Goal: Check status: Check status

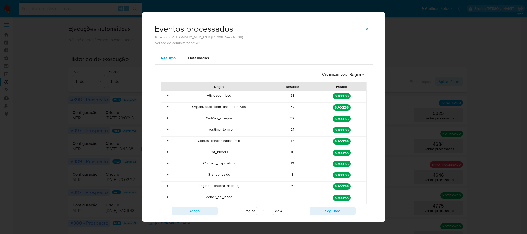
click at [473, 37] on div "Eventos processados Rulebook: AUTOMATIC_MTR_MLB (ID: 398, Versão: 38) Versão de…" at bounding box center [263, 117] width 527 height 234
click at [366, 30] on button "button" at bounding box center [366, 29] width 11 height 8
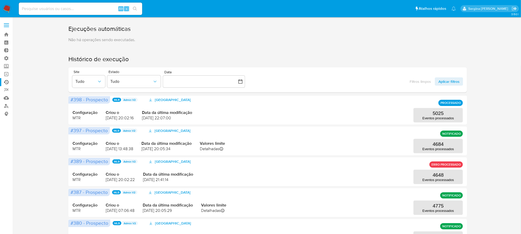
click at [55, 6] on input at bounding box center [80, 8] width 123 height 7
paste input "445167523"
type input "445167523"
click at [137, 8] on icon "search-icon" at bounding box center [135, 9] width 4 height 4
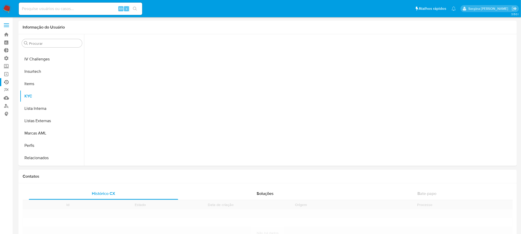
scroll to position [217, 0]
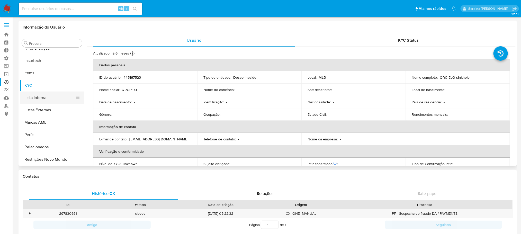
select select "10"
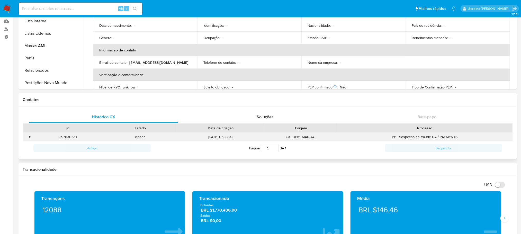
scroll to position [77, 0]
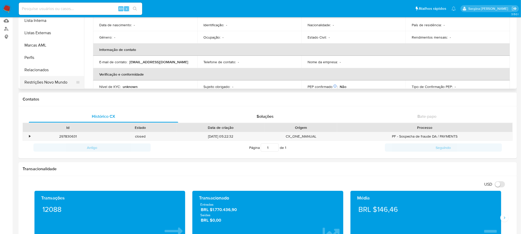
click at [61, 83] on button "Restrições Novo Mundo" at bounding box center [50, 82] width 60 height 12
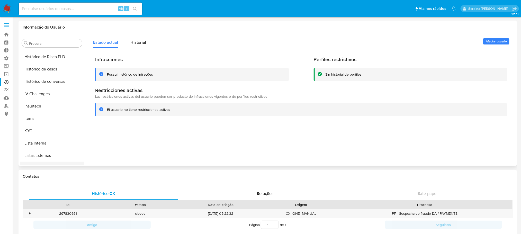
scroll to position [140, 0]
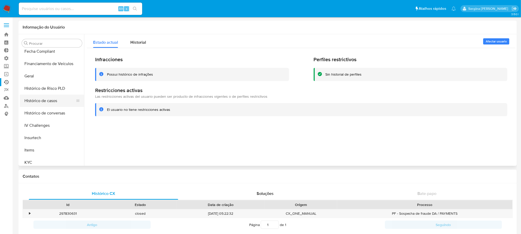
click at [49, 103] on button "Histórico de casos" at bounding box center [50, 101] width 60 height 12
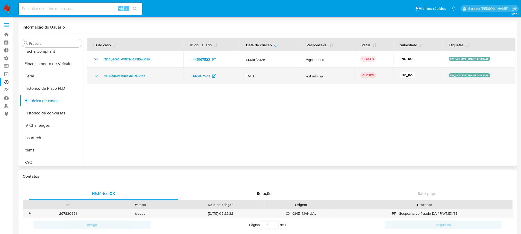
click at [96, 76] on icon "Mostrar/Ocultar" at bounding box center [96, 76] width 6 height 6
